Goal: Task Accomplishment & Management: Manage account settings

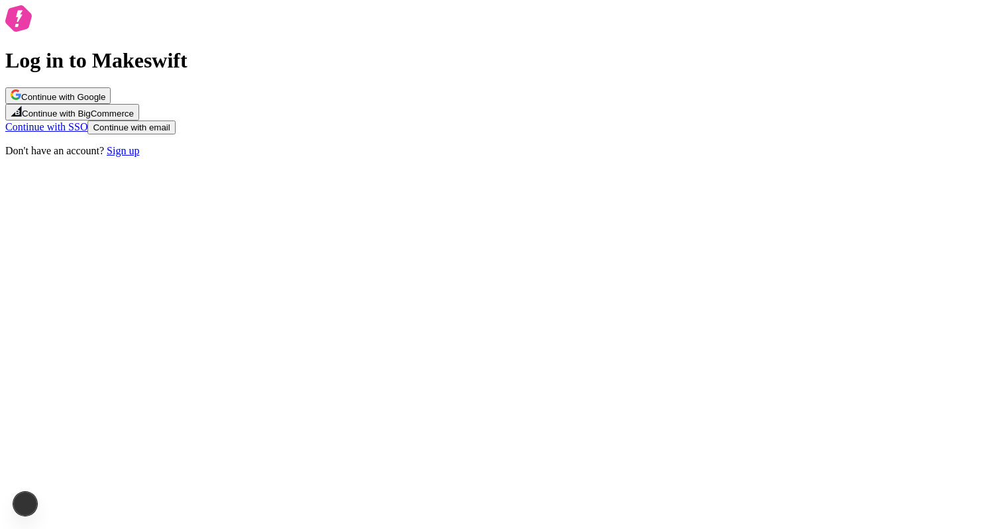
click at [111, 104] on button "Continue with Google" at bounding box center [57, 95] width 105 height 17
click at [347, 160] on div "Log in to Makeswift Continue with Google Continue with BigCommerce Continue wit…" at bounding box center [500, 82] width 991 height 154
click at [175, 135] on button "Continue with email" at bounding box center [130, 128] width 87 height 14
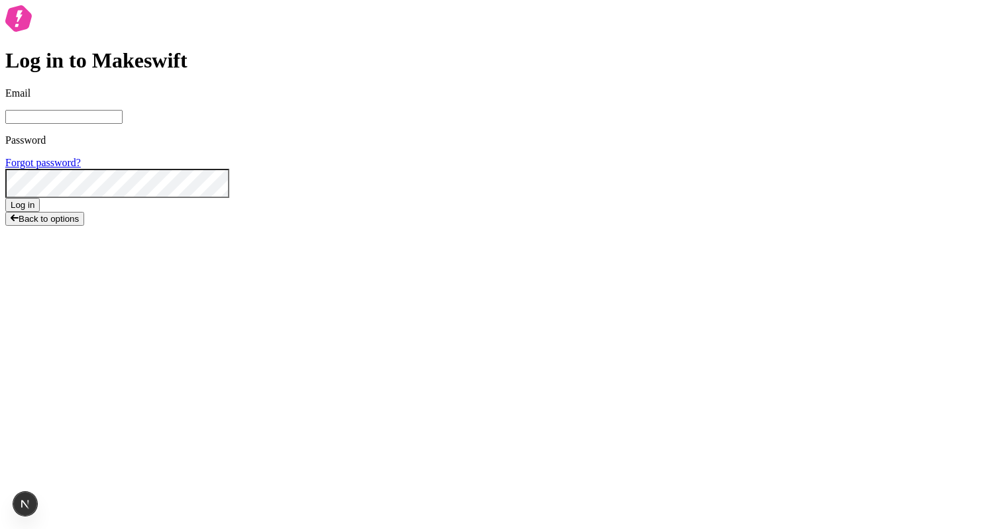
click at [123, 124] on input "Email" at bounding box center [63, 117] width 117 height 14
type input "lukemirejoseph"
type input "[EMAIL_ADDRESS][DOMAIN_NAME]"
click at [482, 198] on div "Password Forgot password?" at bounding box center [500, 167] width 991 height 64
click at [40, 212] on button "Log in" at bounding box center [22, 205] width 34 height 14
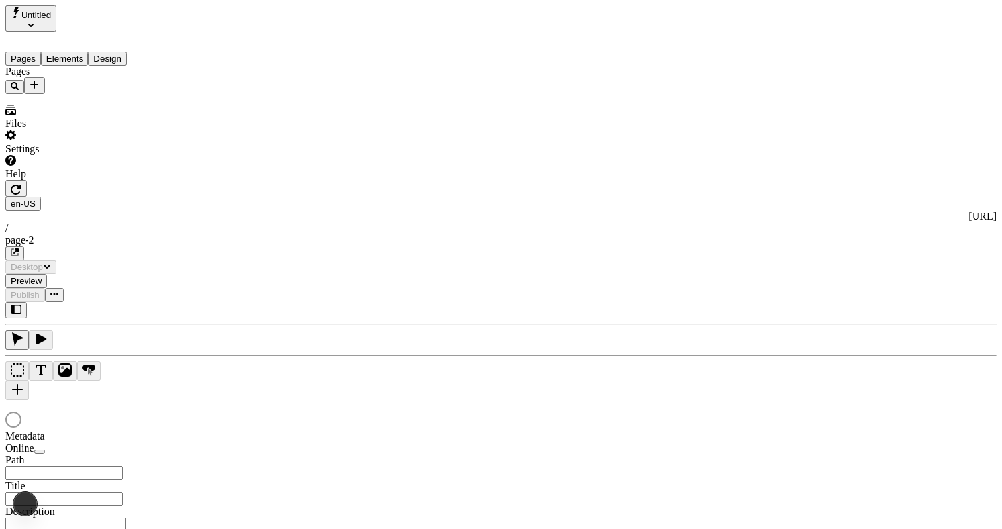
type input "/page-2"
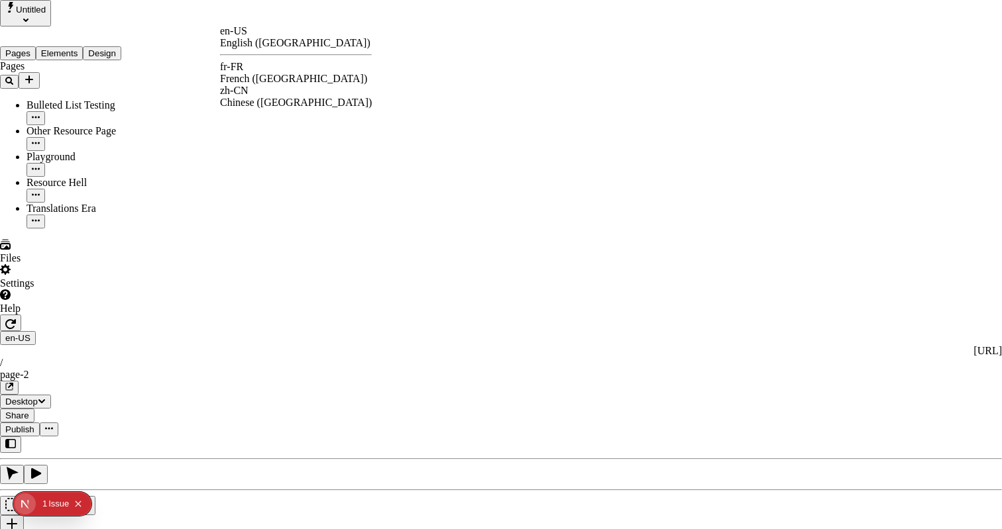
click at [276, 73] on div "French ([GEOGRAPHIC_DATA])" at bounding box center [296, 79] width 152 height 12
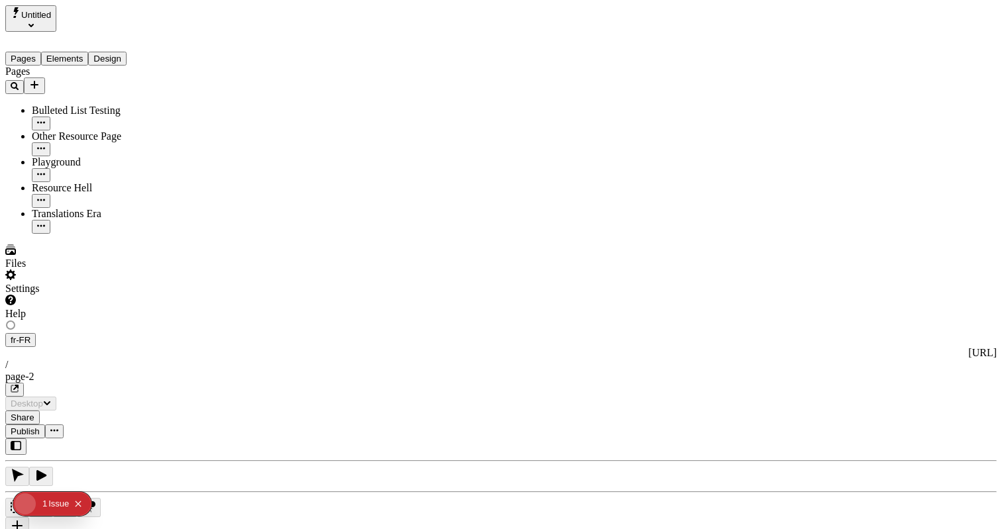
type input "/exploration-des-traductions"
type input "The Great Translation Adventure"
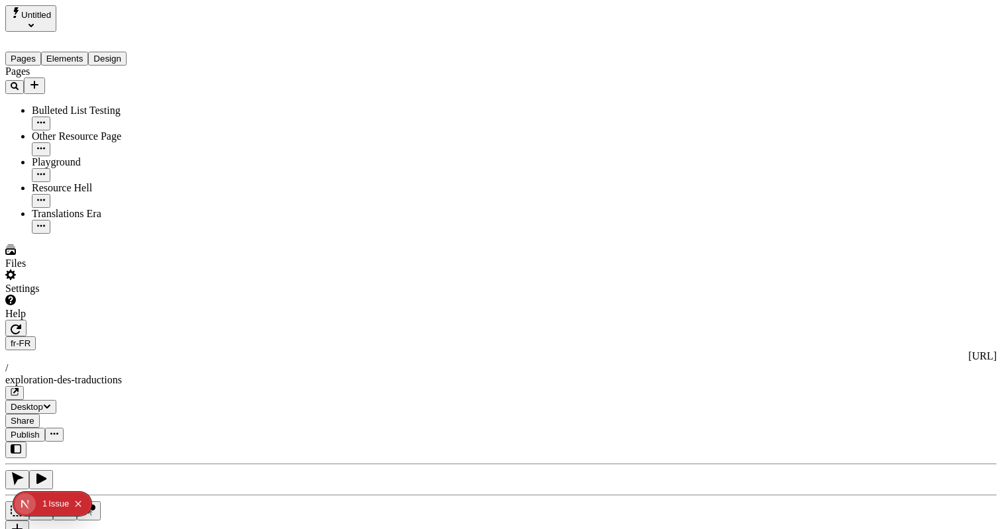
click at [40, 430] on span "Publish" at bounding box center [25, 435] width 29 height 10
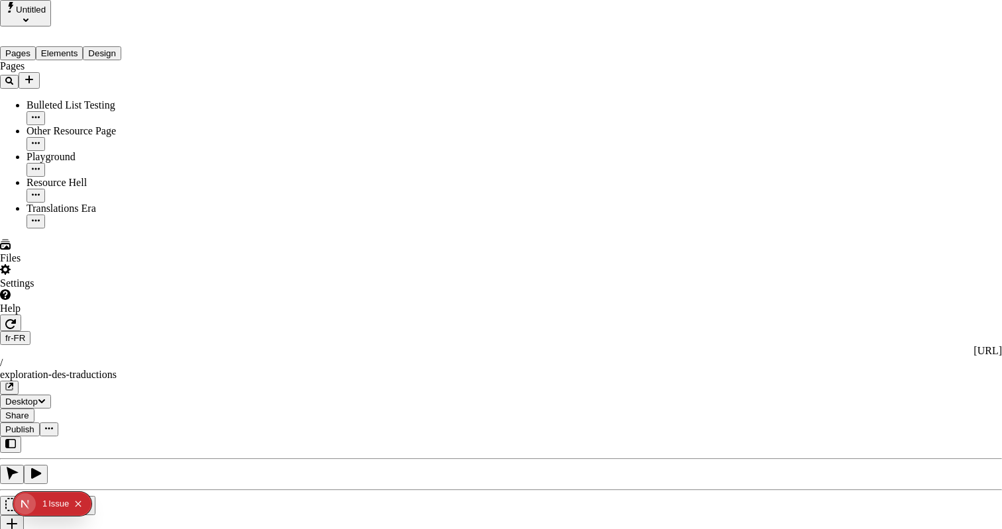
type textarea "This is my French localized description. If it were empty, it would not appear …"
type input "/exploration-of-translations"
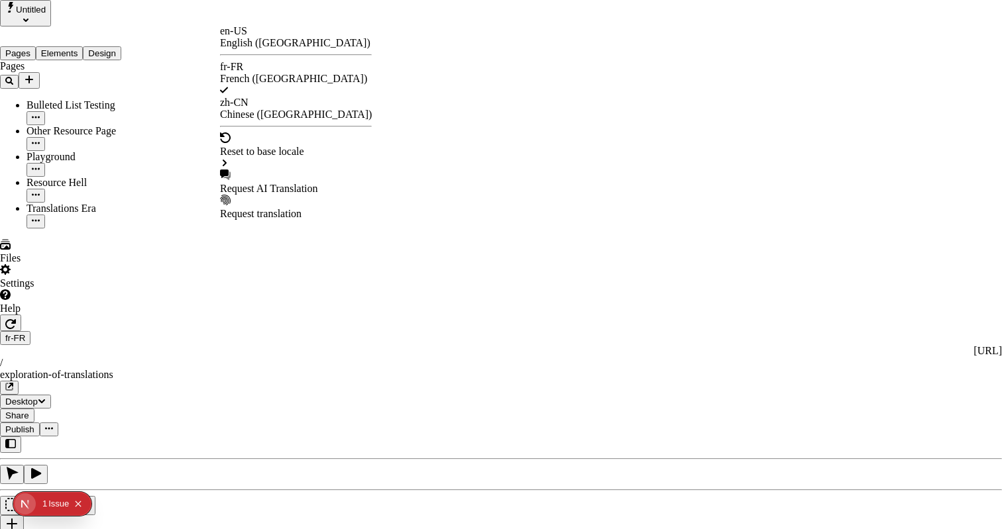
click at [279, 183] on div "Request AI Translation" at bounding box center [296, 189] width 152 height 12
checkbox input "true"
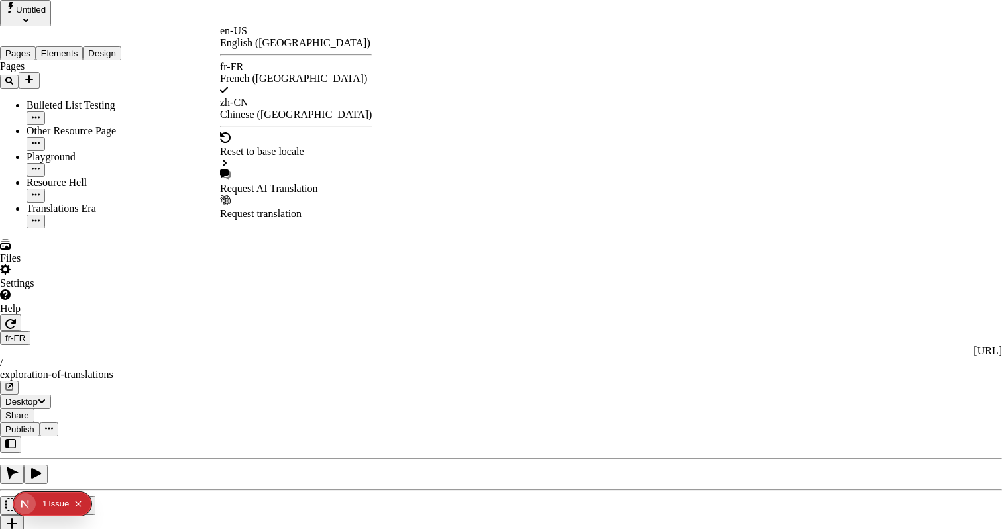
checkbox input "true"
checkbox input "false"
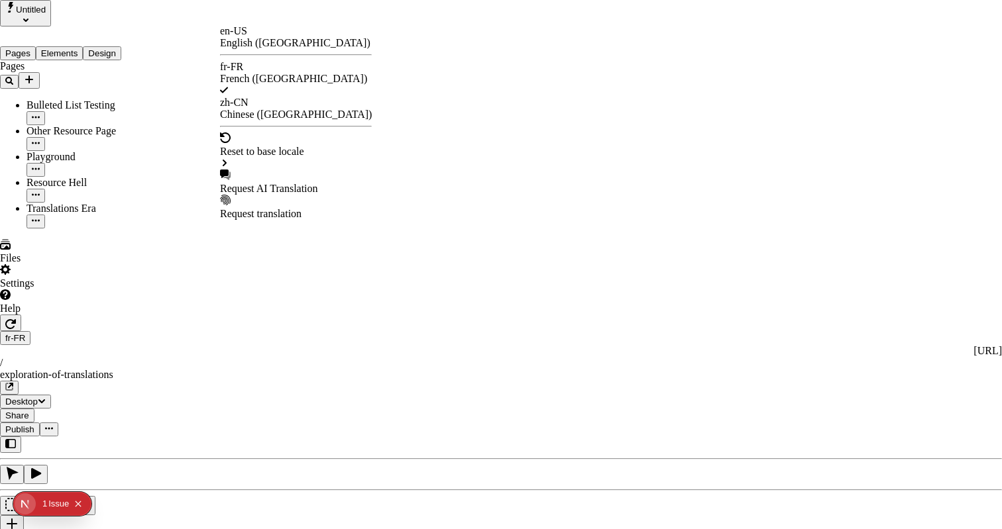
checkbox input "false"
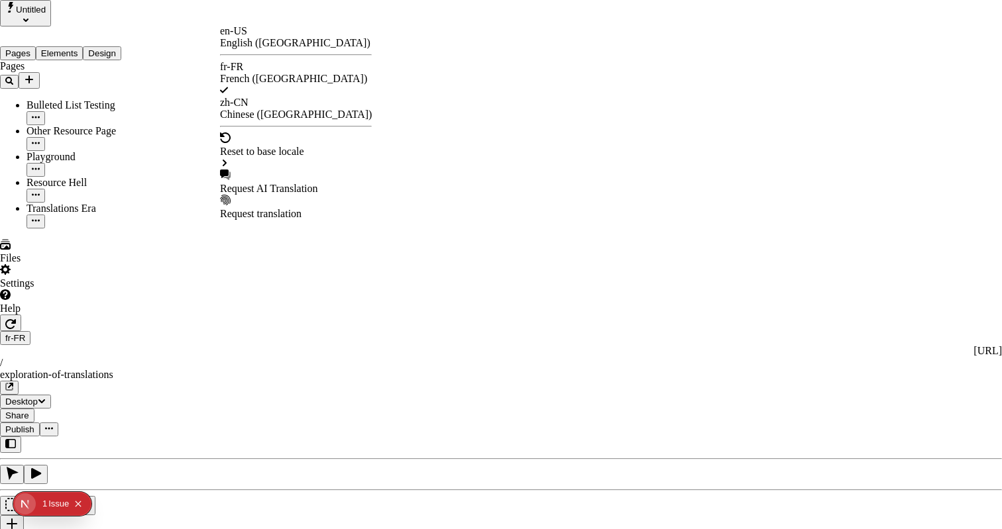
checkbox input "true"
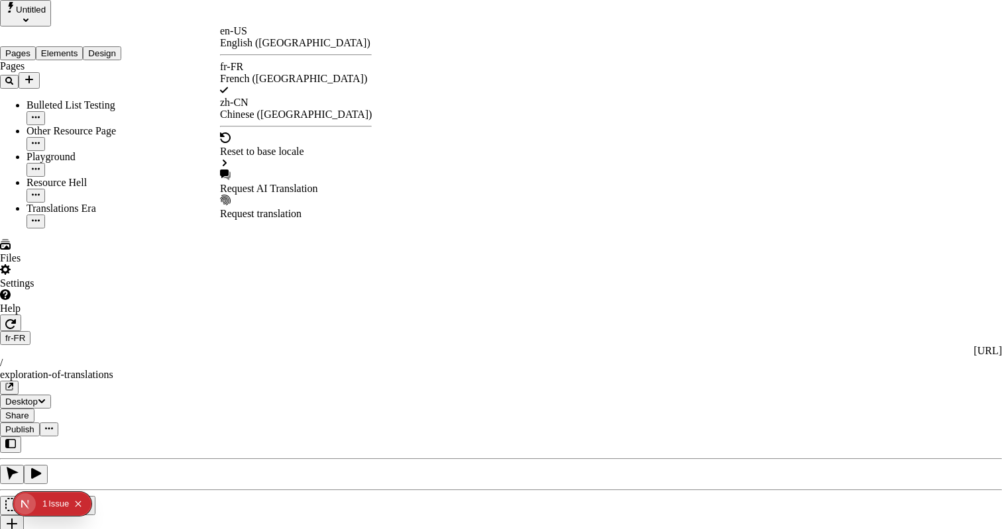
checkbox input "true"
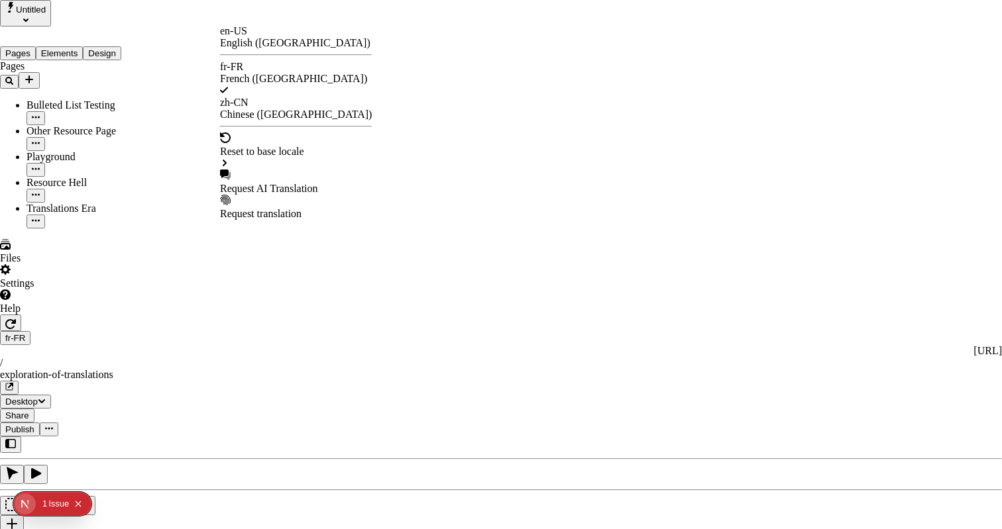
checkbox input "false"
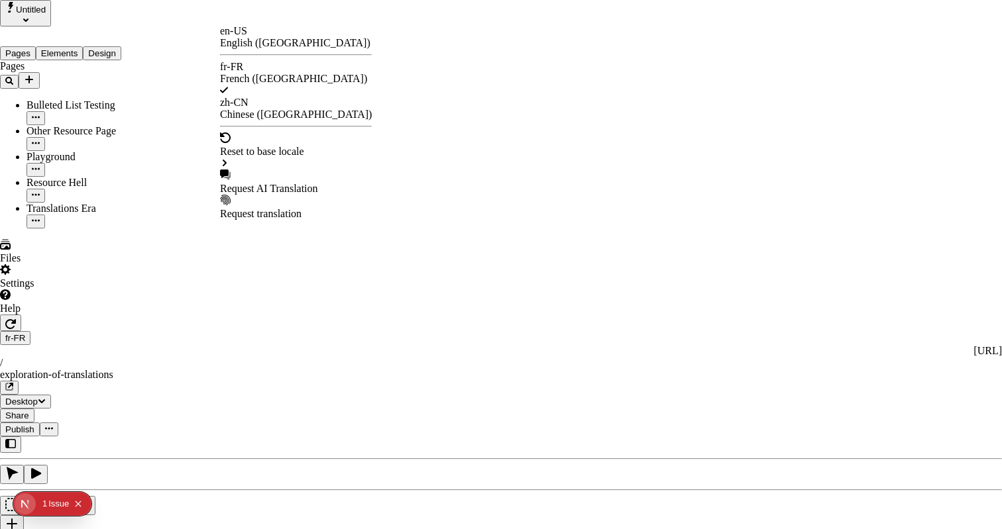
checkbox input "false"
drag, startPoint x: 475, startPoint y: 59, endPoint x: 368, endPoint y: 59, distance: 107.3
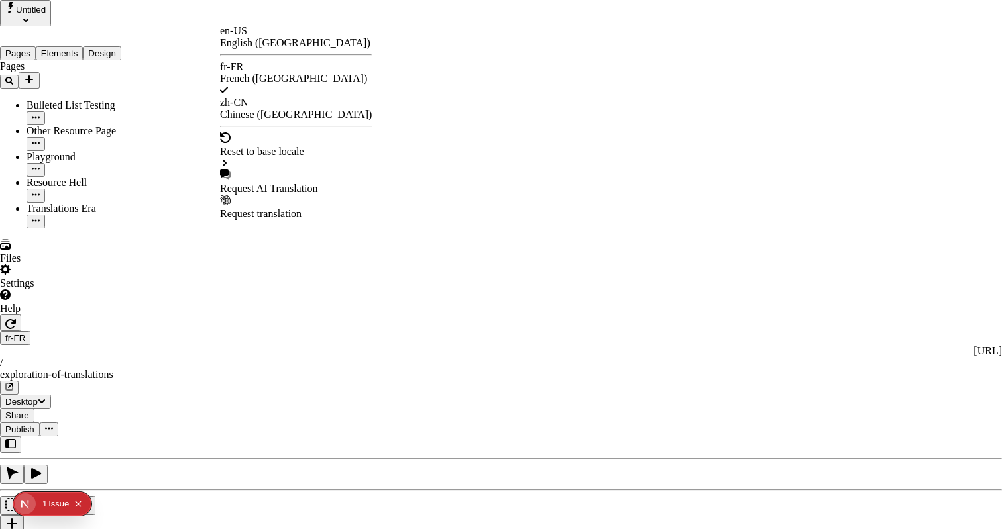
checkbox input "false"
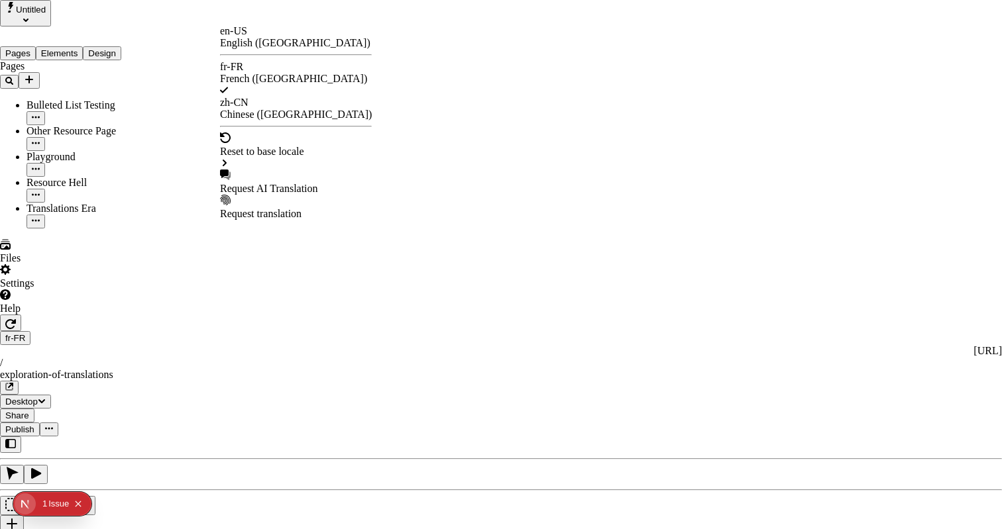
checkbox input "true"
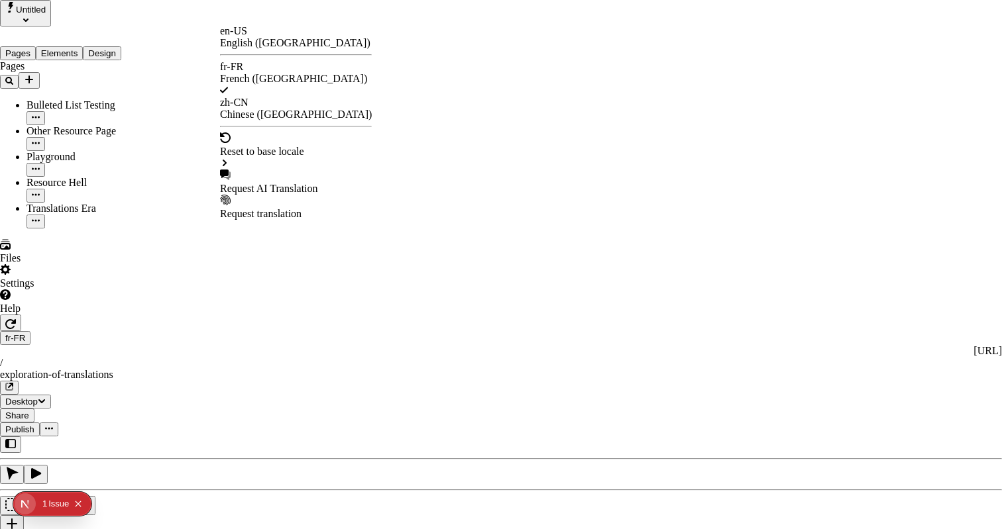
checkbox input "true"
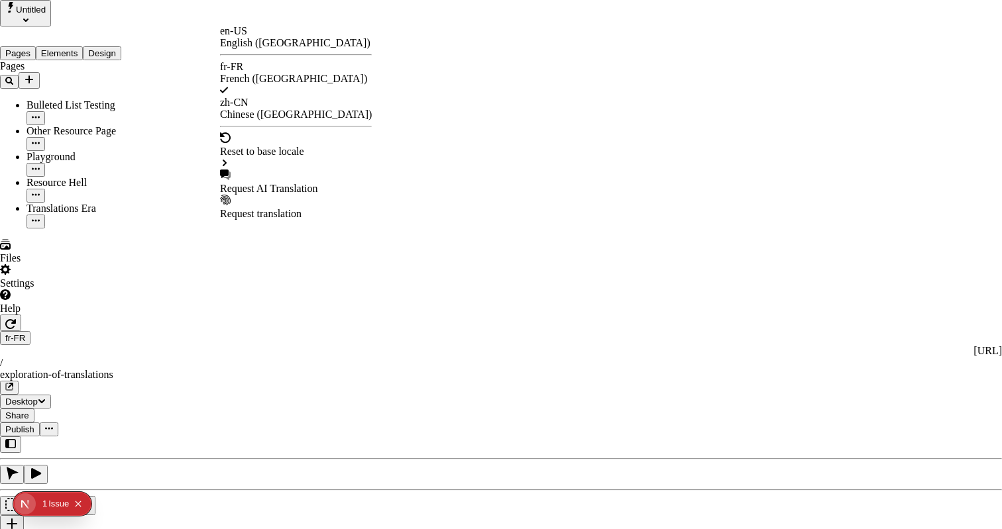
checkbox input "true"
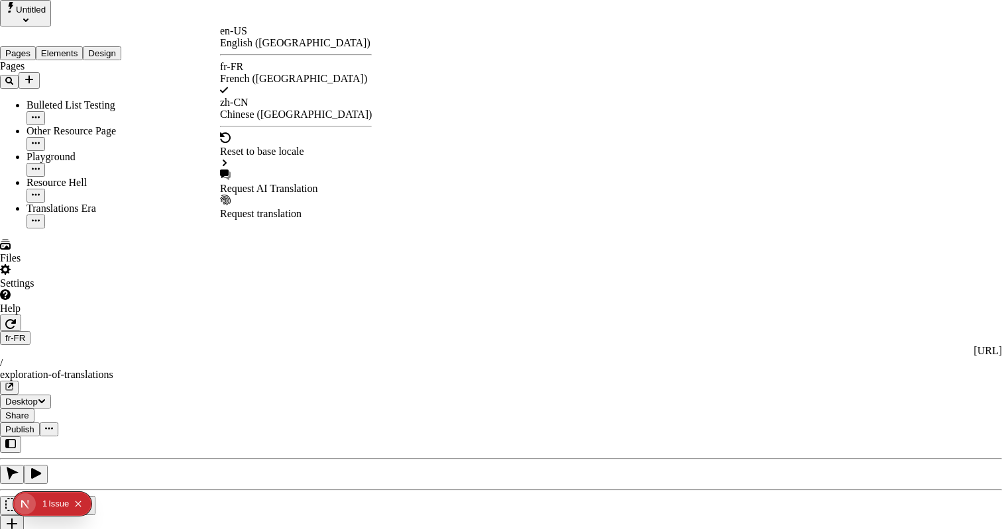
checkbox input "true"
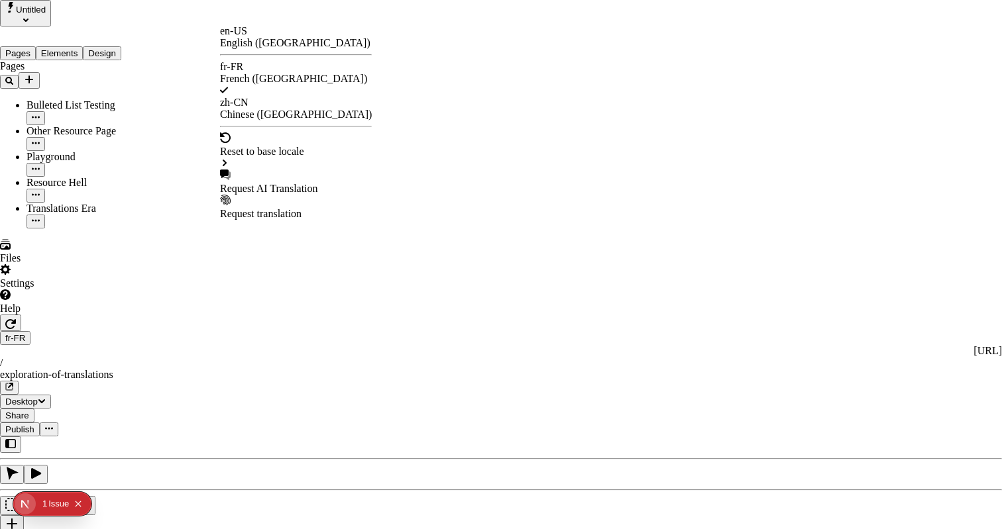
checkbox input "true"
checkbox input "false"
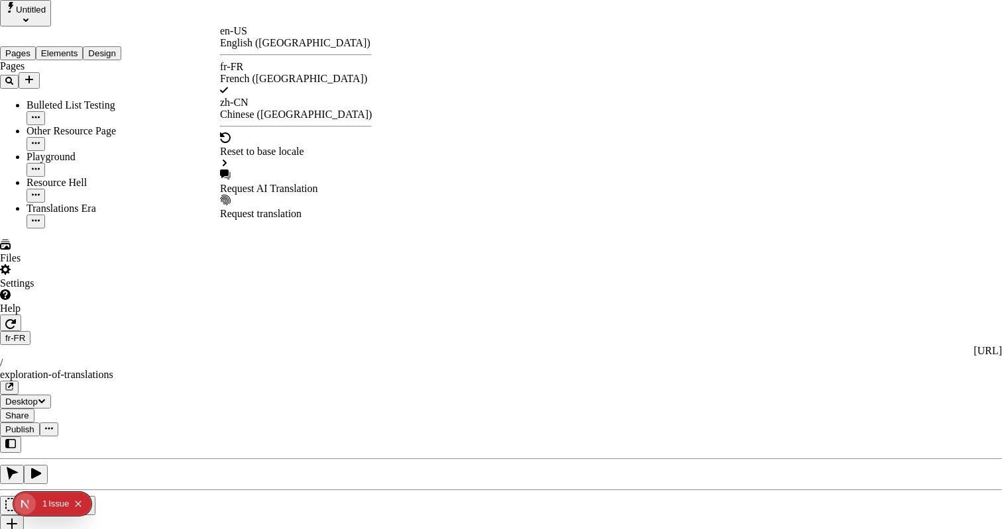
checkbox input "false"
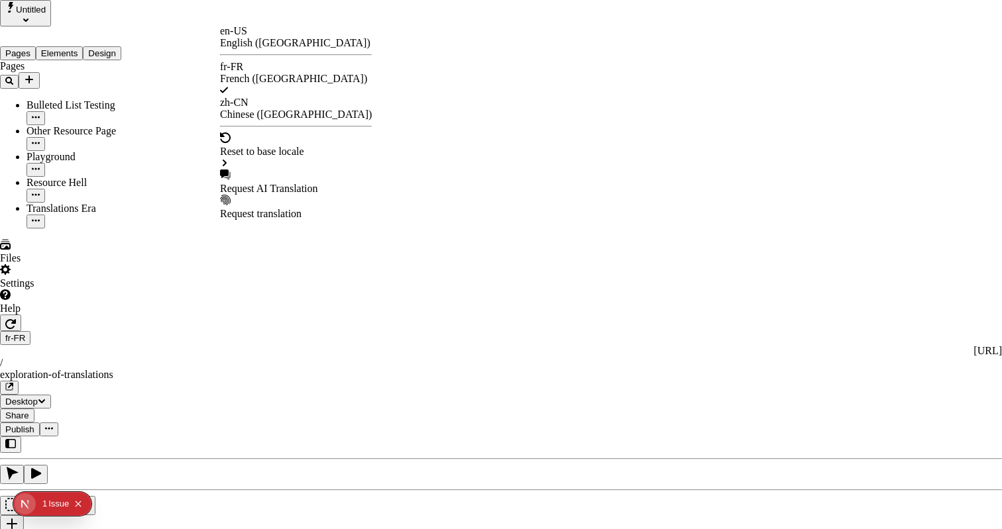
checkbox input "false"
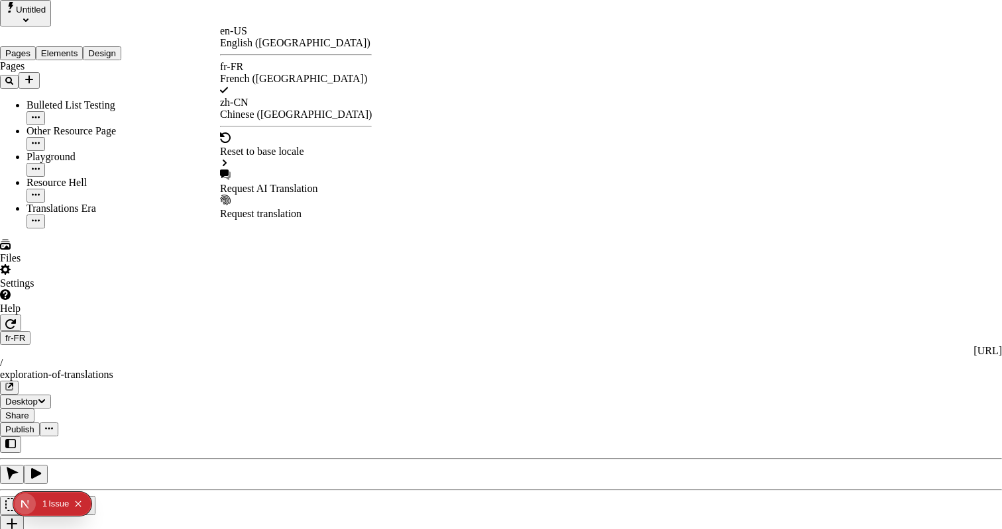
checkbox input "false"
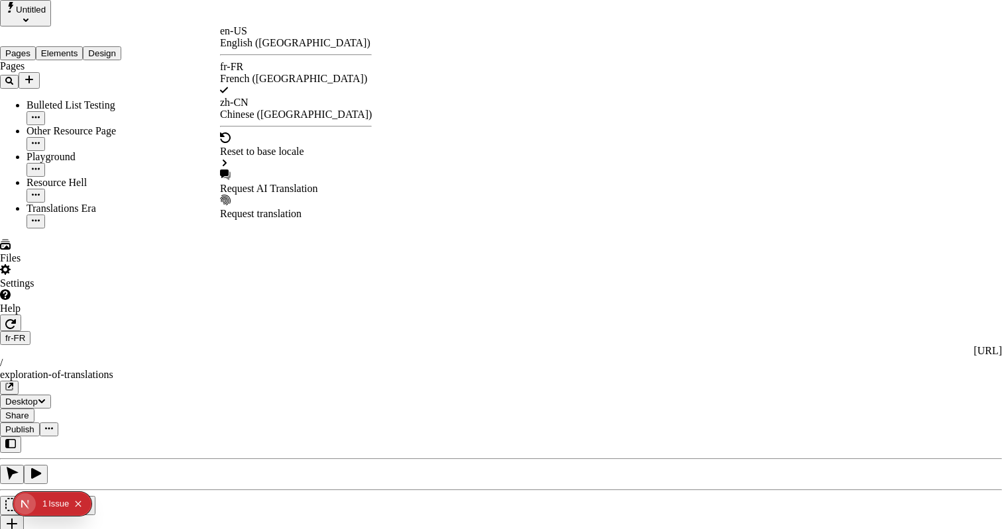
checkbox input "false"
type input "/exploration-des-traductions"
type input "La Grande Aventure de Traduction"
type textarea "Ceci est ma description localisée en français. Si elle était vide, elle n'appar…"
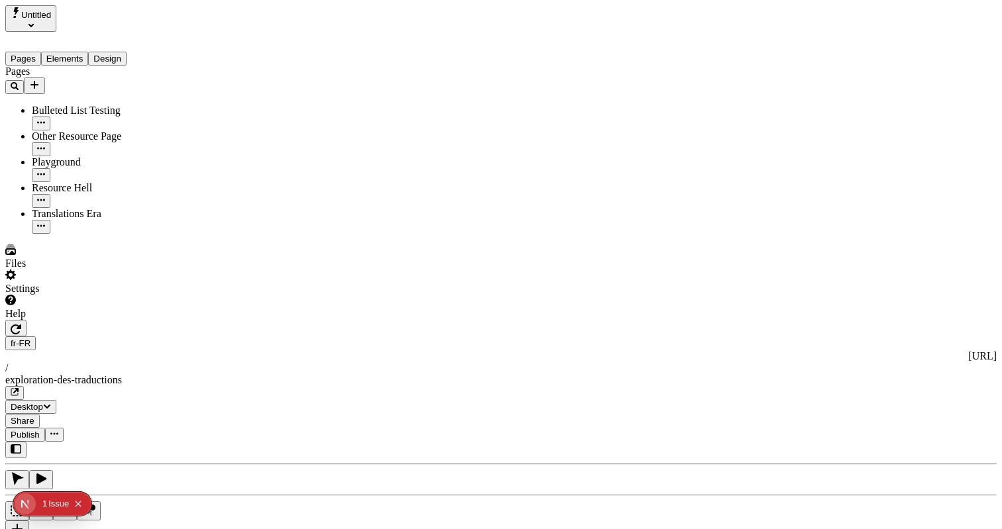
scroll to position [0, 0]
click at [40, 430] on span "Publish" at bounding box center [25, 435] width 29 height 10
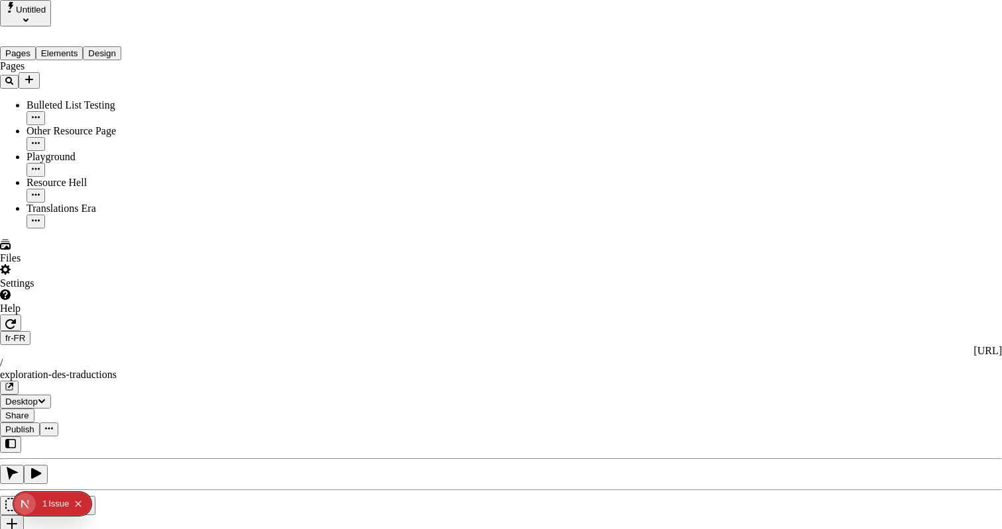
type input "The Great Translation Adventure"
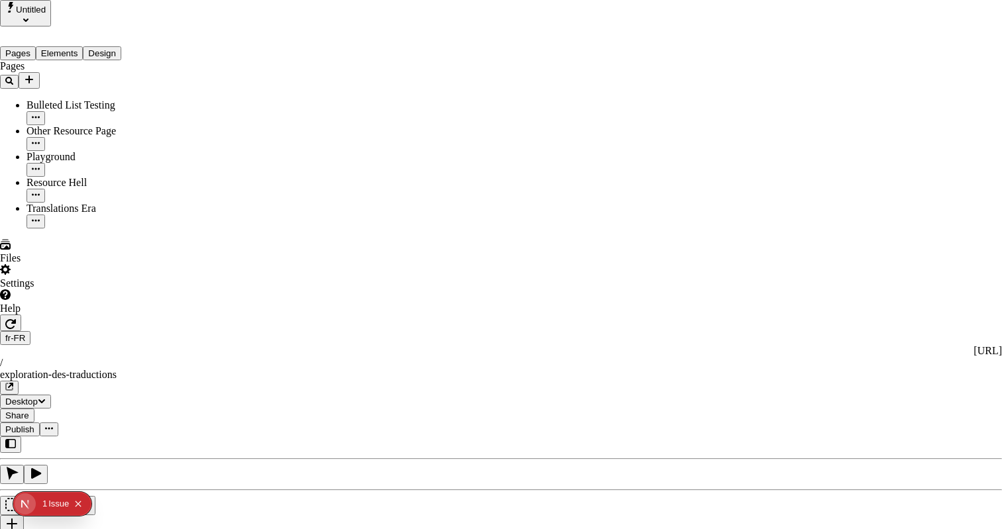
type textarea "This is my French localized description. If it were empty, it would not appear …"
type input "/exploration-of-translations"
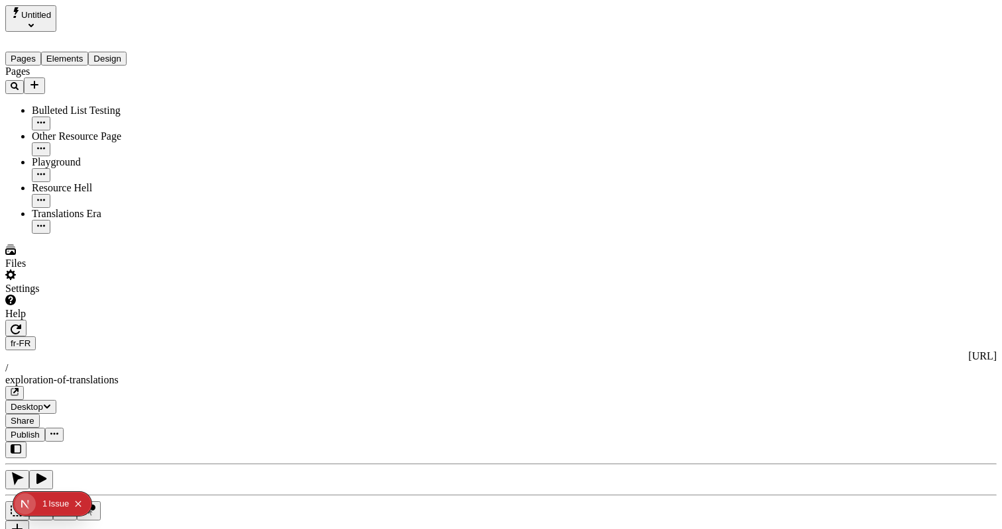
click at [830, 320] on div "fr-FR http://localhost:3001/fr-FR / exploration-of-translations Desktop Share P…" at bounding box center [500, 381] width 991 height 122
